Goal: Information Seeking & Learning: Find specific fact

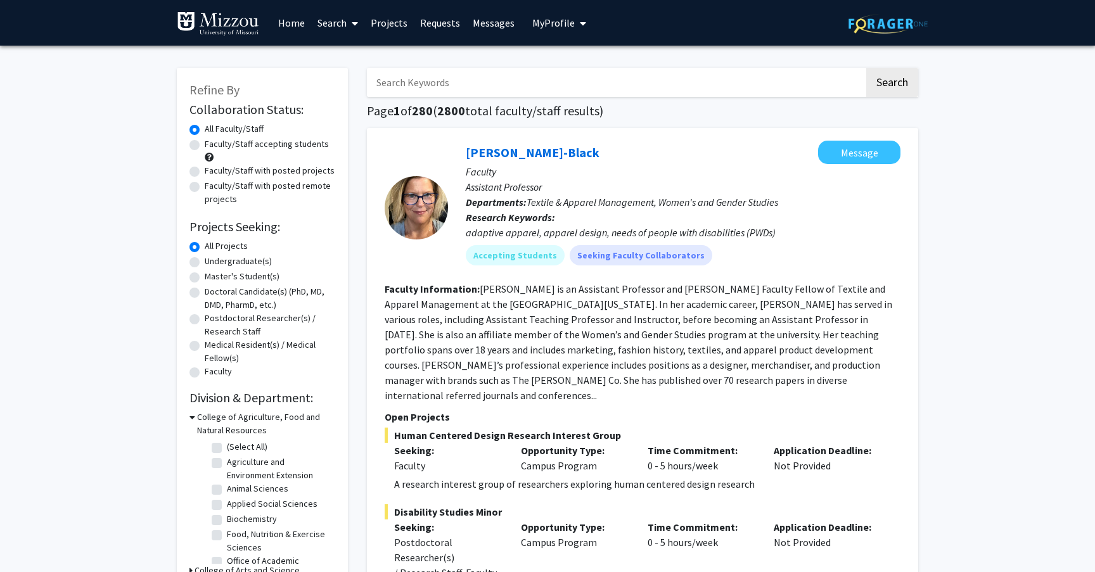
scroll to position [3, 0]
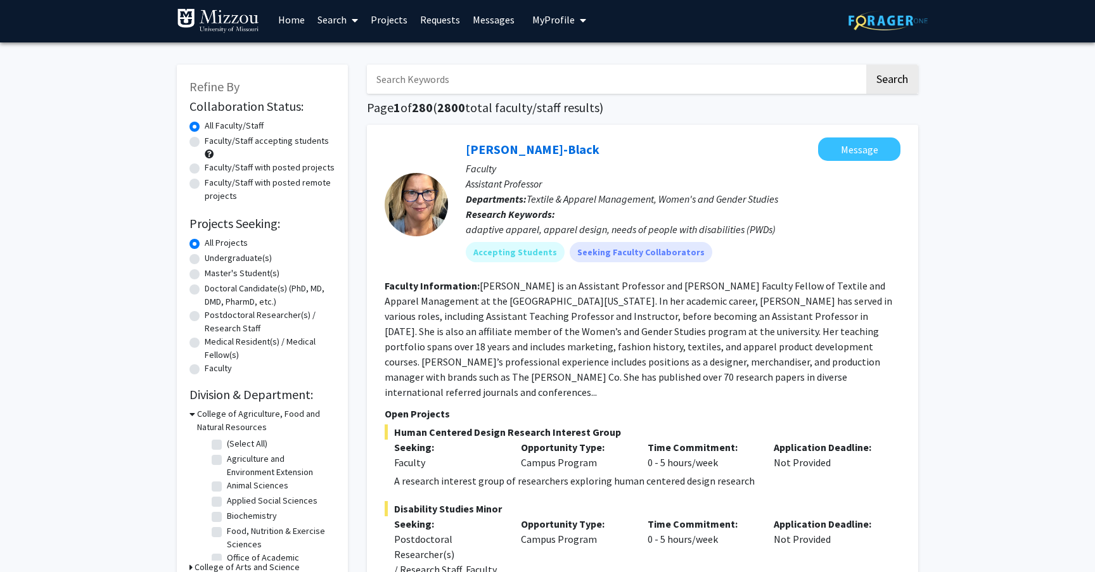
click at [406, 80] on input "Search Keywords" at bounding box center [615, 79] width 497 height 29
paste input "[PERSON_NAME],"
type input "[PERSON_NAME]"
click at [894, 82] on button "Search" at bounding box center [892, 79] width 52 height 29
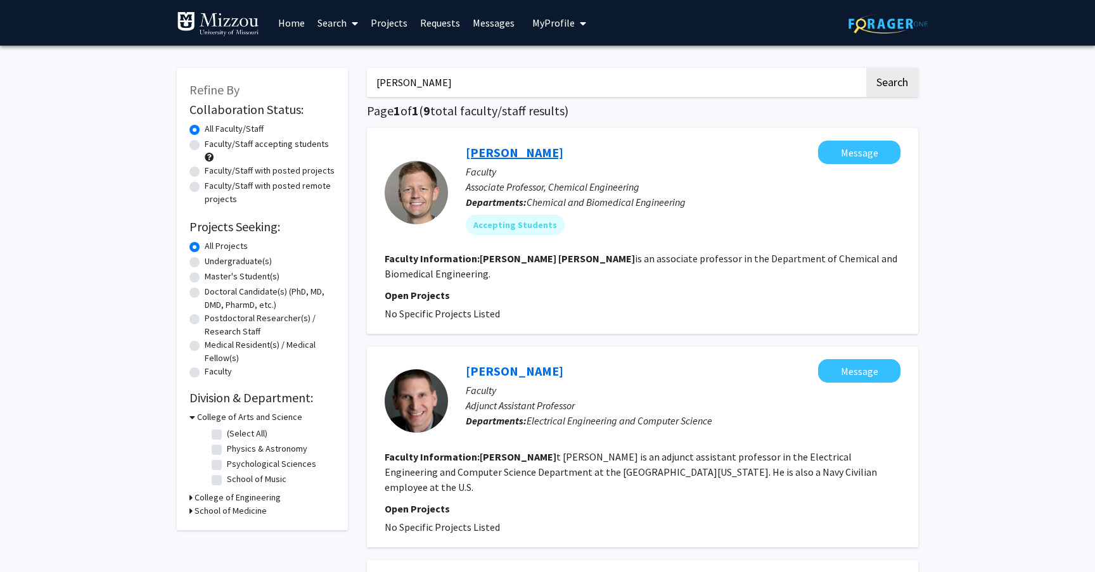
scroll to position [-1, 1]
click at [504, 227] on mat-chip "Accepting Students" at bounding box center [515, 225] width 99 height 20
click at [190, 499] on icon at bounding box center [190, 497] width 3 height 13
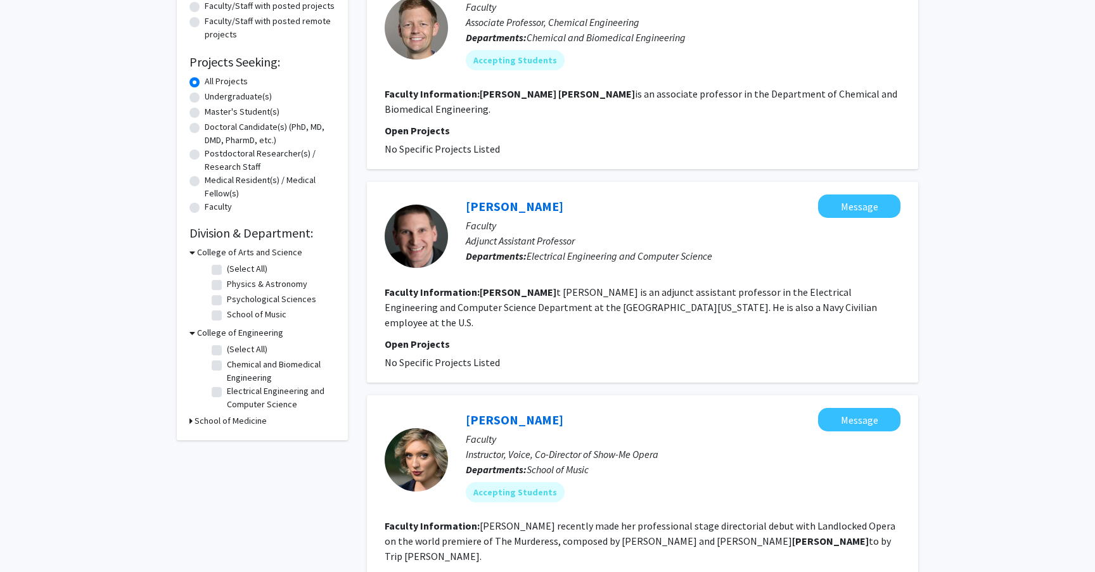
scroll to position [277, 0]
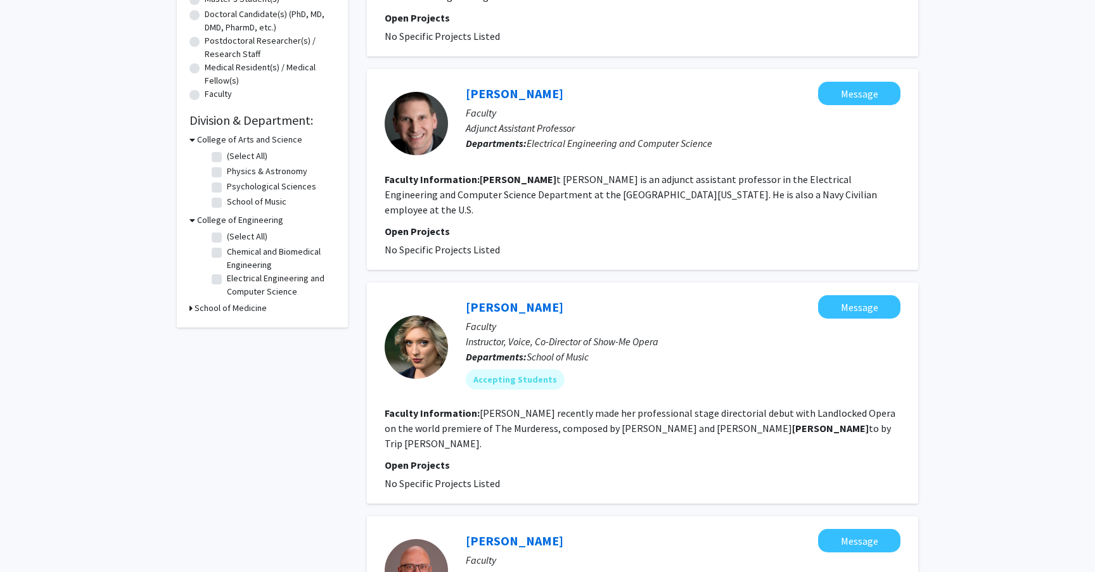
click at [227, 252] on label "Chemical and Biomedical Engineering" at bounding box center [279, 258] width 105 height 27
click at [227, 252] on input "Chemical and Biomedical Engineering" at bounding box center [231, 249] width 8 height 8
checkbox input "true"
